Goal: Transaction & Acquisition: Purchase product/service

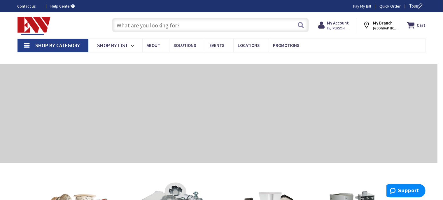
click at [180, 27] on input "text" at bounding box center [210, 25] width 197 height 15
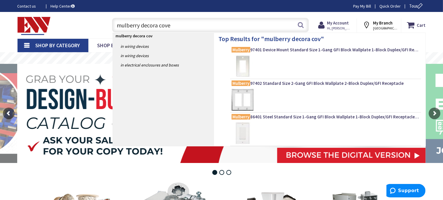
type input "mulberry decora cover"
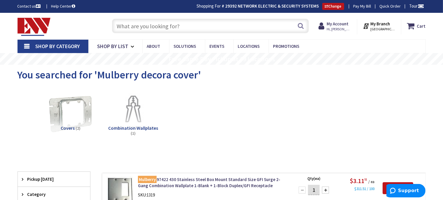
click at [165, 28] on input "text" at bounding box center [210, 26] width 197 height 15
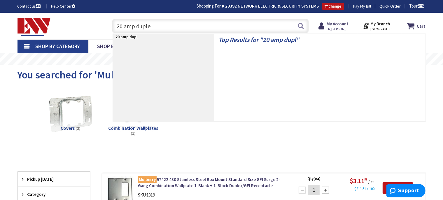
type input "20 amp duplex"
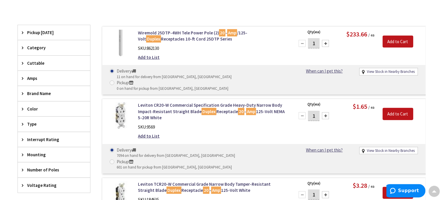
scroll to position [216, 0]
